Goal: Contribute content

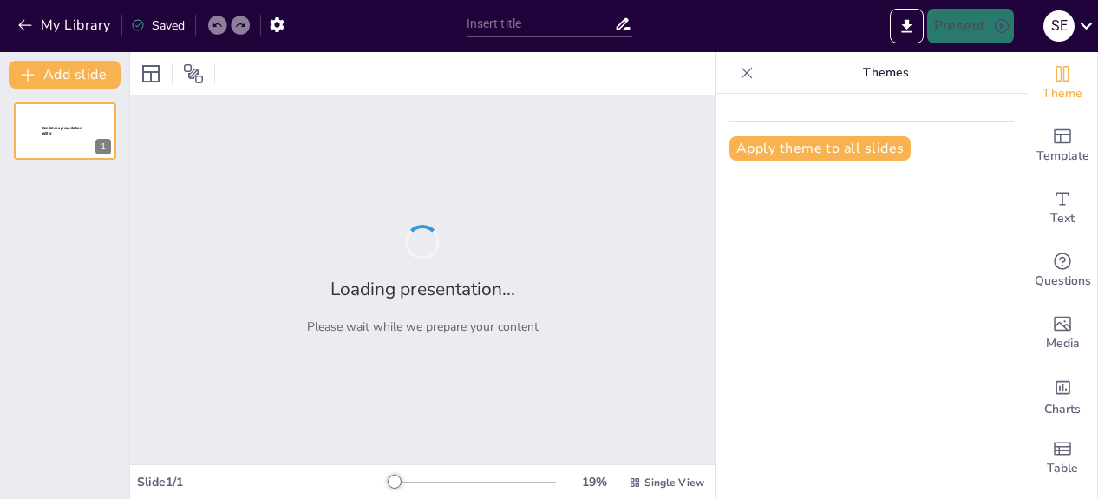
type input "Exploring Relationships Within Groups of Numbers"
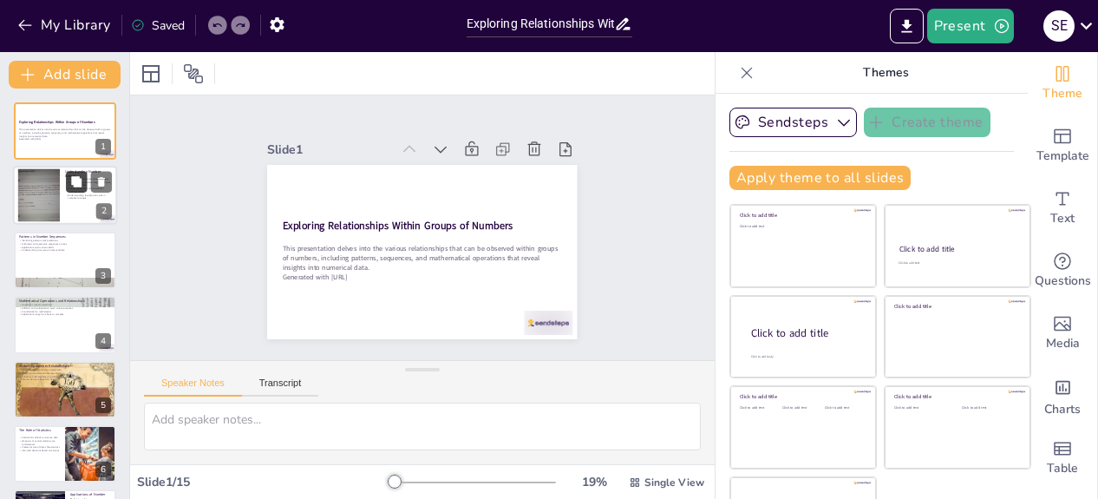
click at [76, 186] on icon at bounding box center [76, 182] width 10 height 10
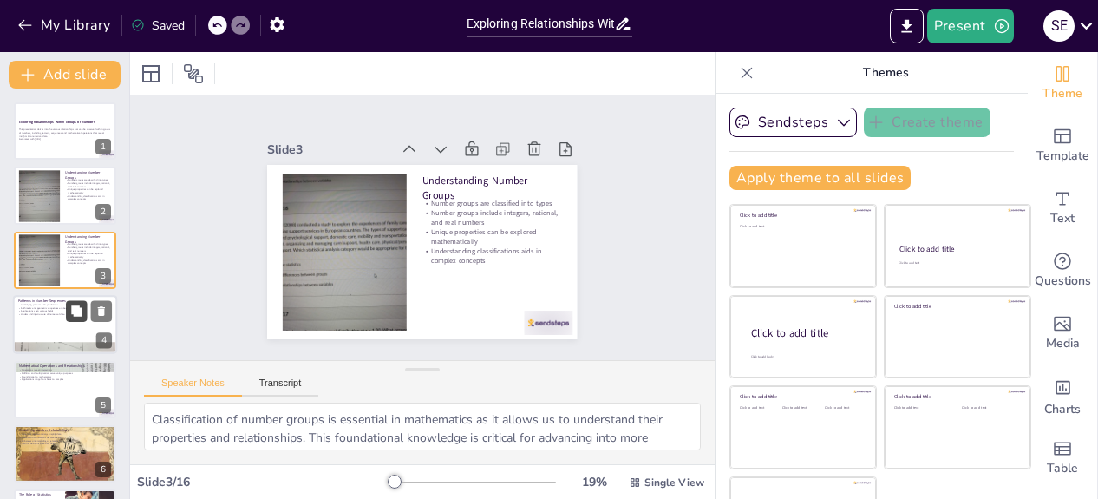
click at [76, 312] on icon at bounding box center [76, 310] width 10 height 10
type textarea "Recognizing patterns in number sequences is essential for making predictions. B…"
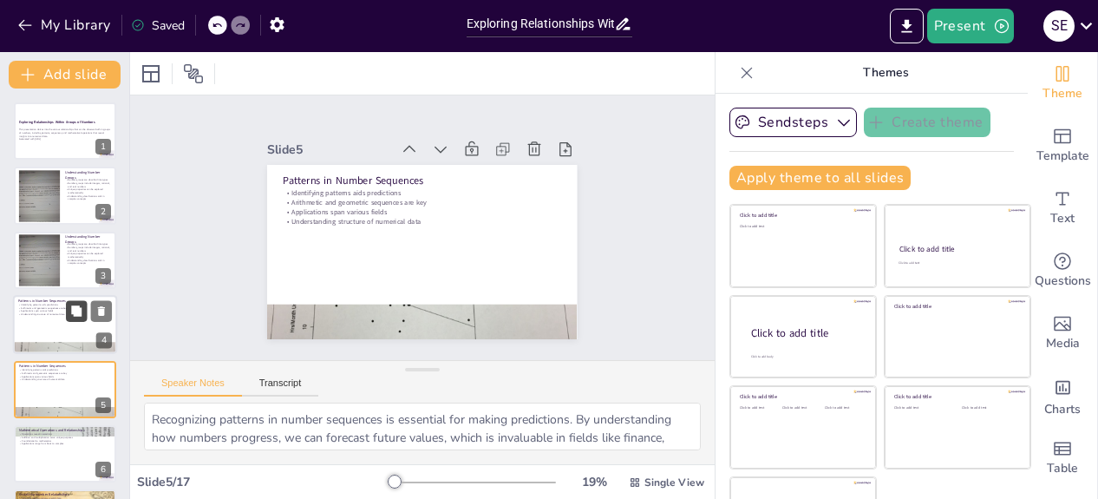
checkbox input "true"
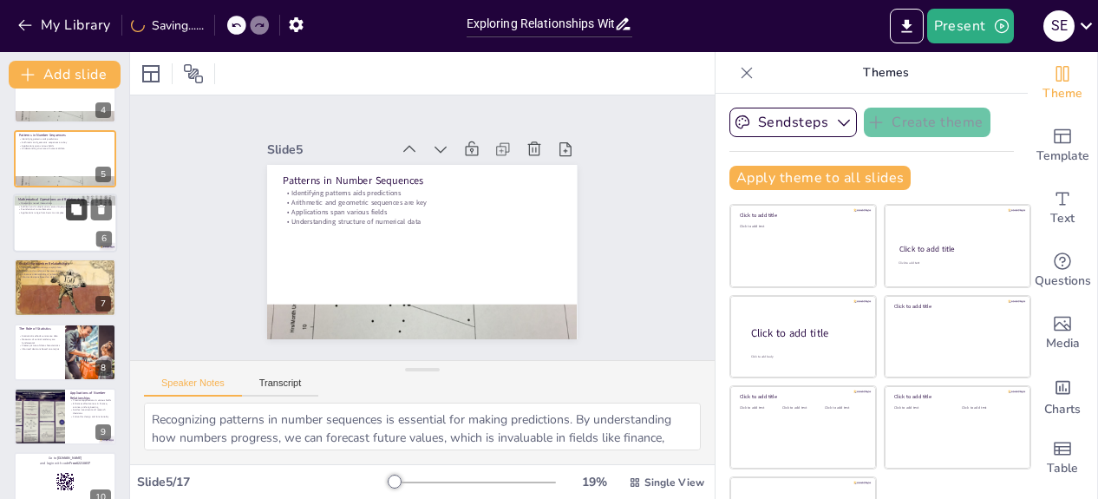
click at [76, 215] on icon at bounding box center [76, 209] width 12 height 12
type textarea "Mathematical operations are crucial for revealing how numbers interact with one…"
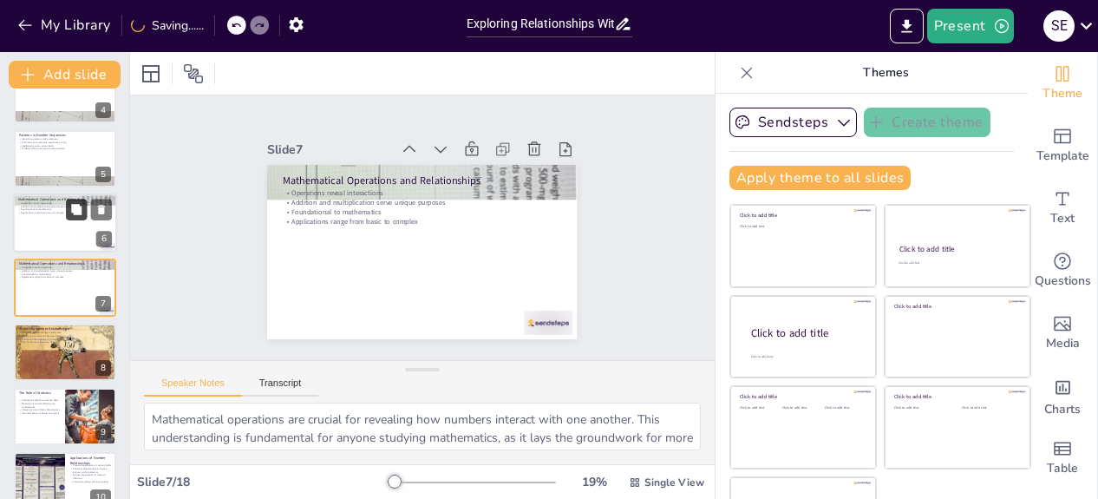
checkbox input "true"
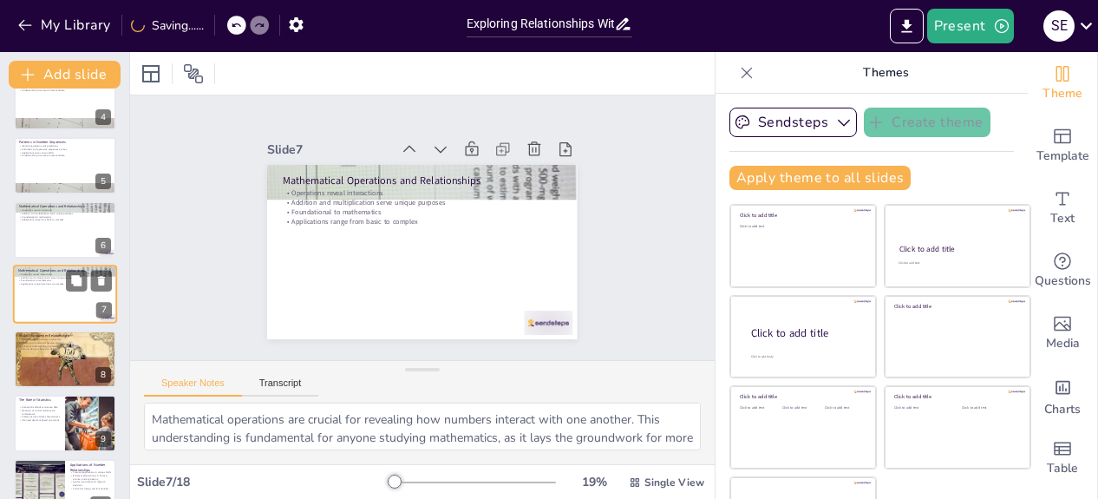
click at [67, 309] on div at bounding box center [65, 294] width 104 height 59
checkbox input "true"
click at [75, 353] on button at bounding box center [76, 345] width 21 height 21
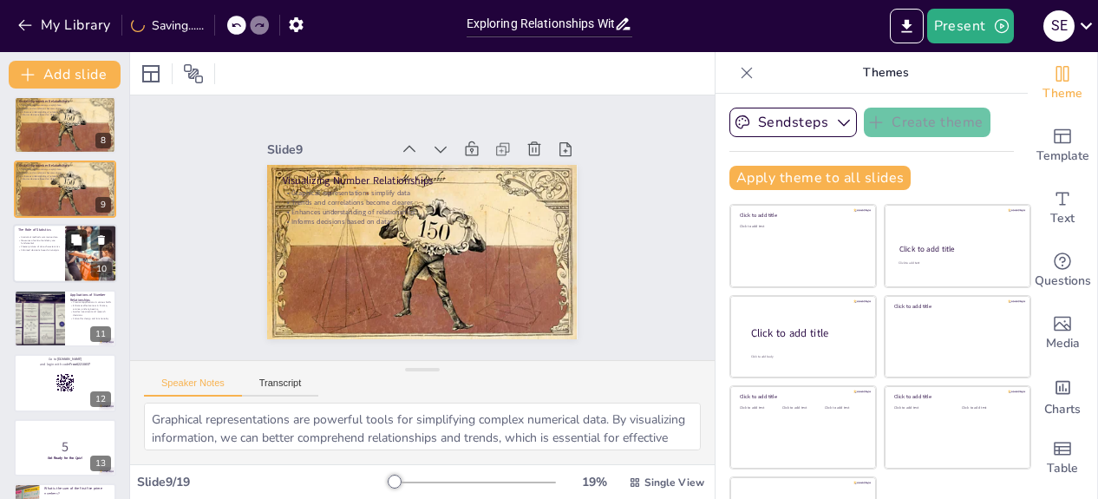
click at [77, 248] on button at bounding box center [76, 240] width 21 height 21
type textarea "Statistical methods are essential for summarizing data effectively. By employin…"
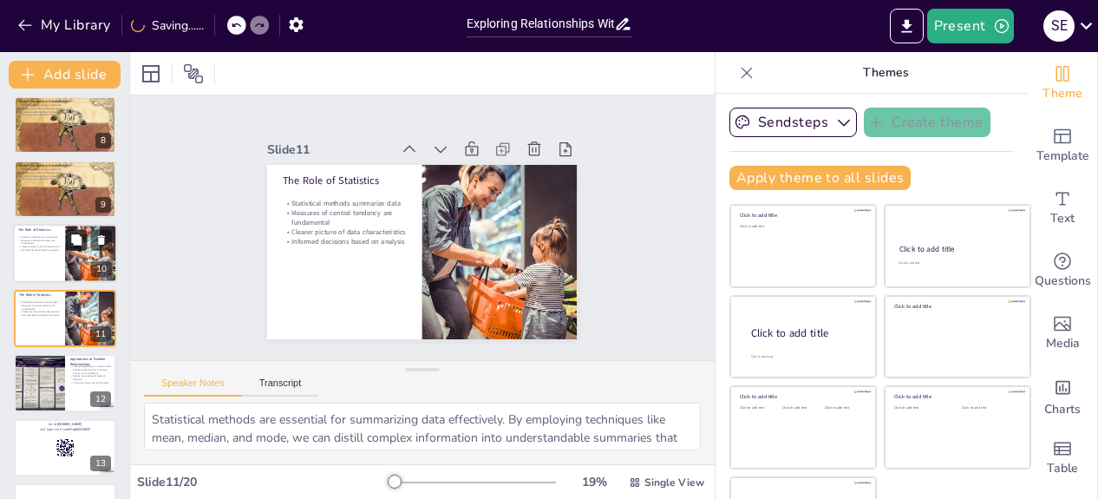
checkbox input "true"
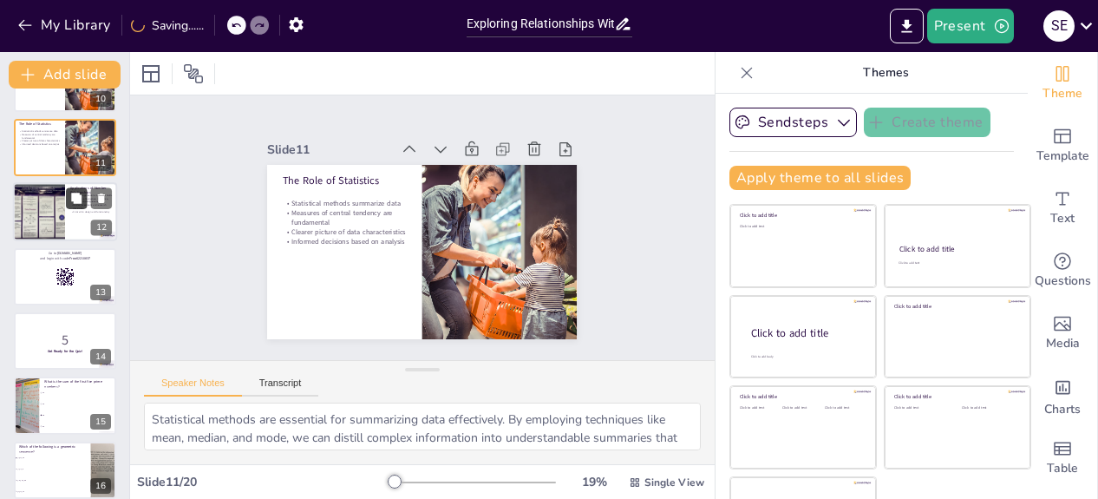
click at [76, 206] on button at bounding box center [76, 198] width 21 height 21
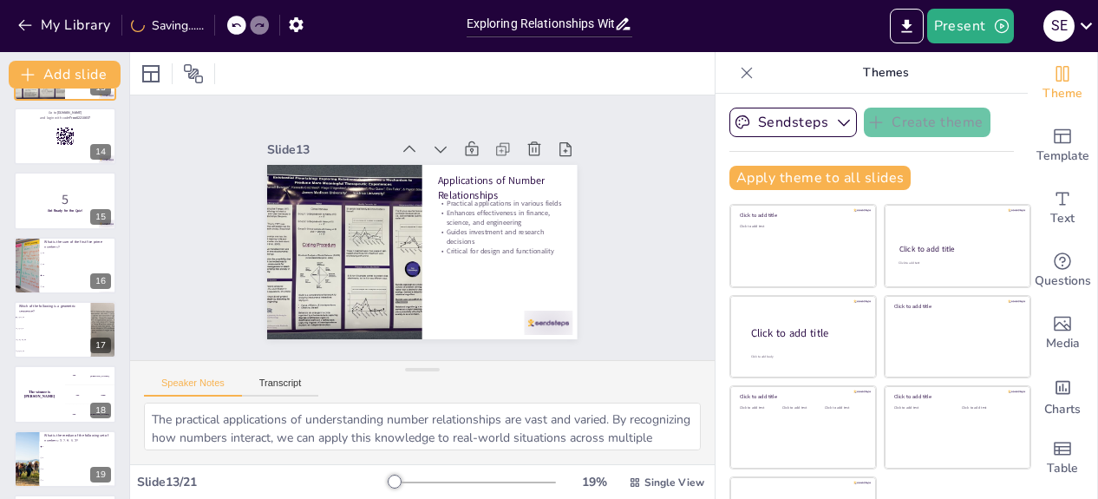
scroll to position [835, 0]
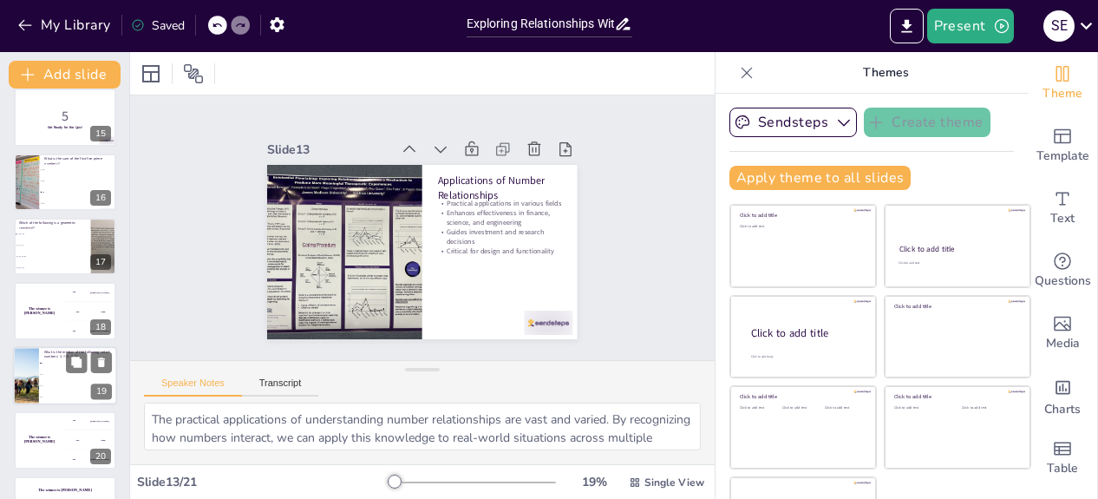
click at [77, 378] on li "3" at bounding box center [78, 374] width 78 height 11
type textarea "The correct answer is 5. To find the median, arrange the numbers in ascending o…"
checkbox input "true"
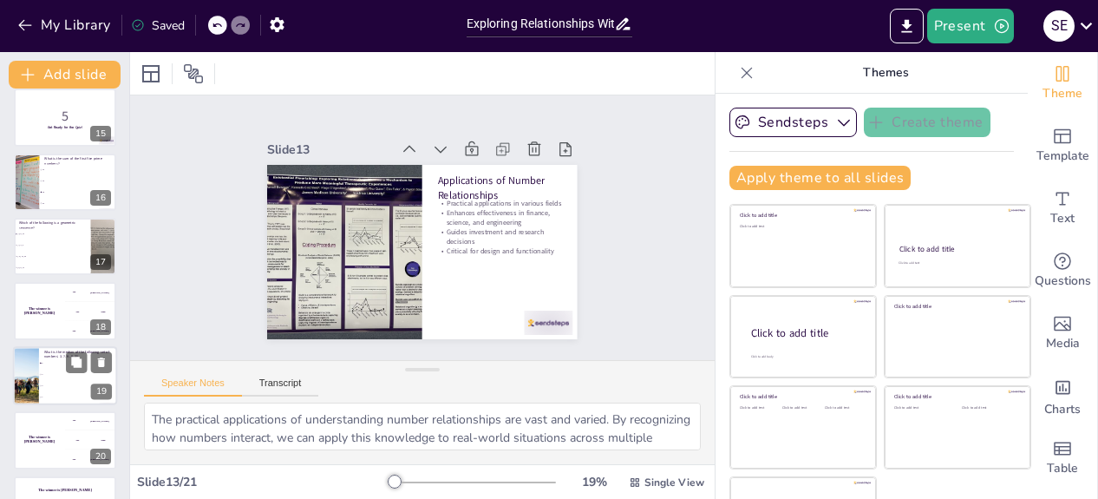
checkbox input "true"
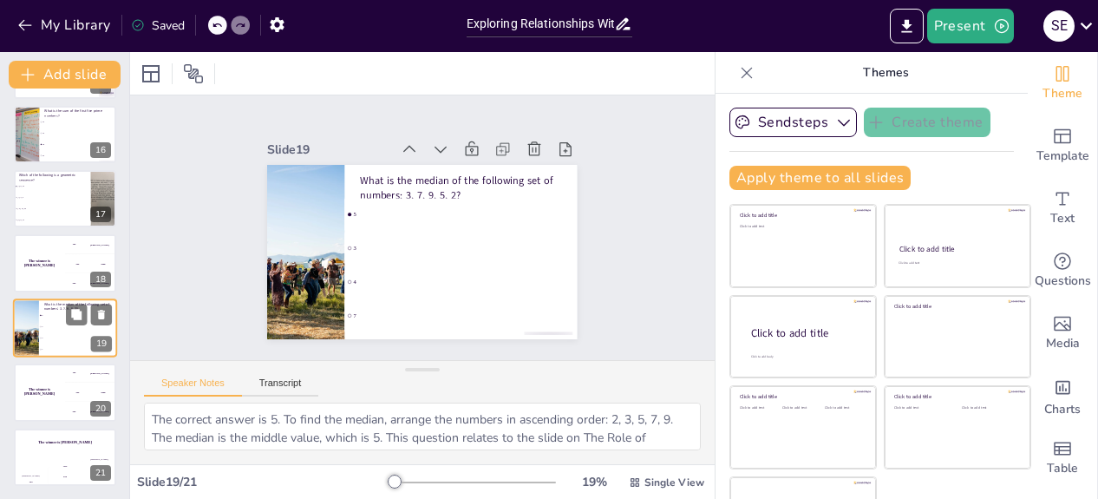
scroll to position [965, 0]
click at [73, 385] on button at bounding box center [76, 379] width 21 height 21
checkbox input "true"
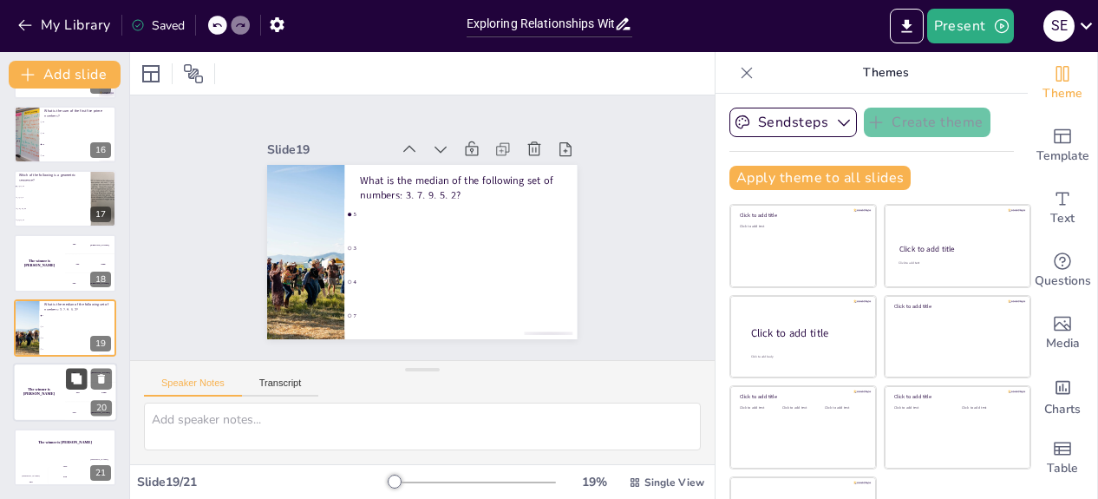
checkbox input "true"
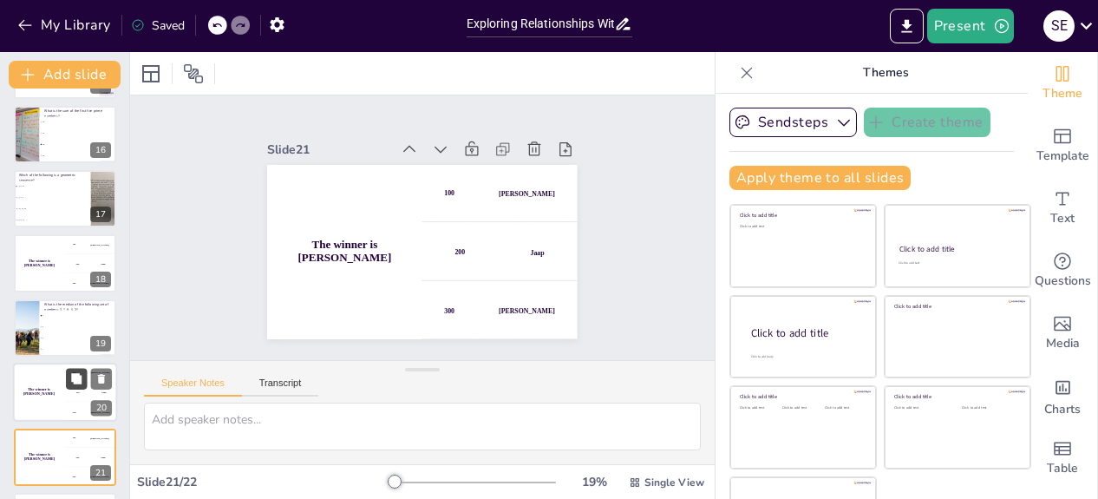
scroll to position [1029, 0]
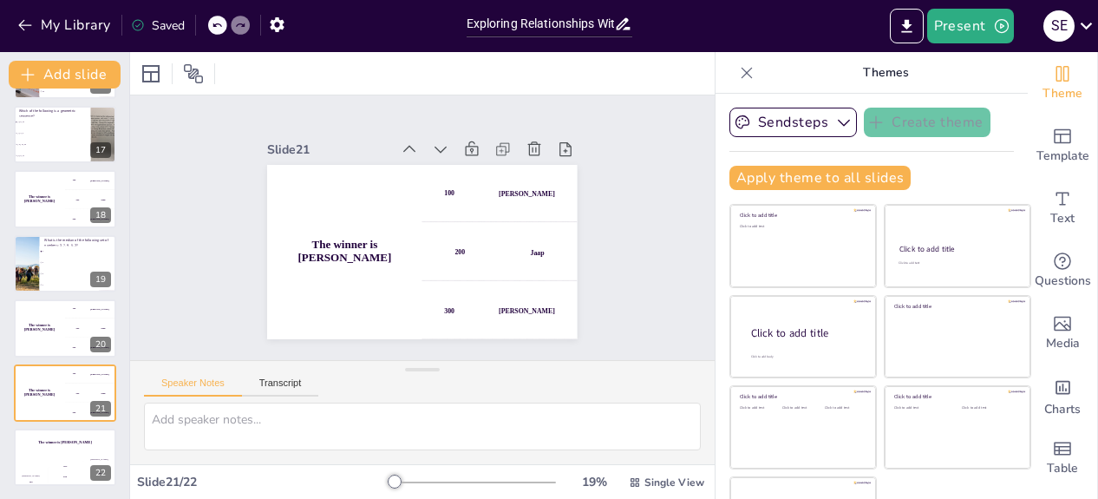
checkbox input "true"
